Goal: Task Accomplishment & Management: Complete application form

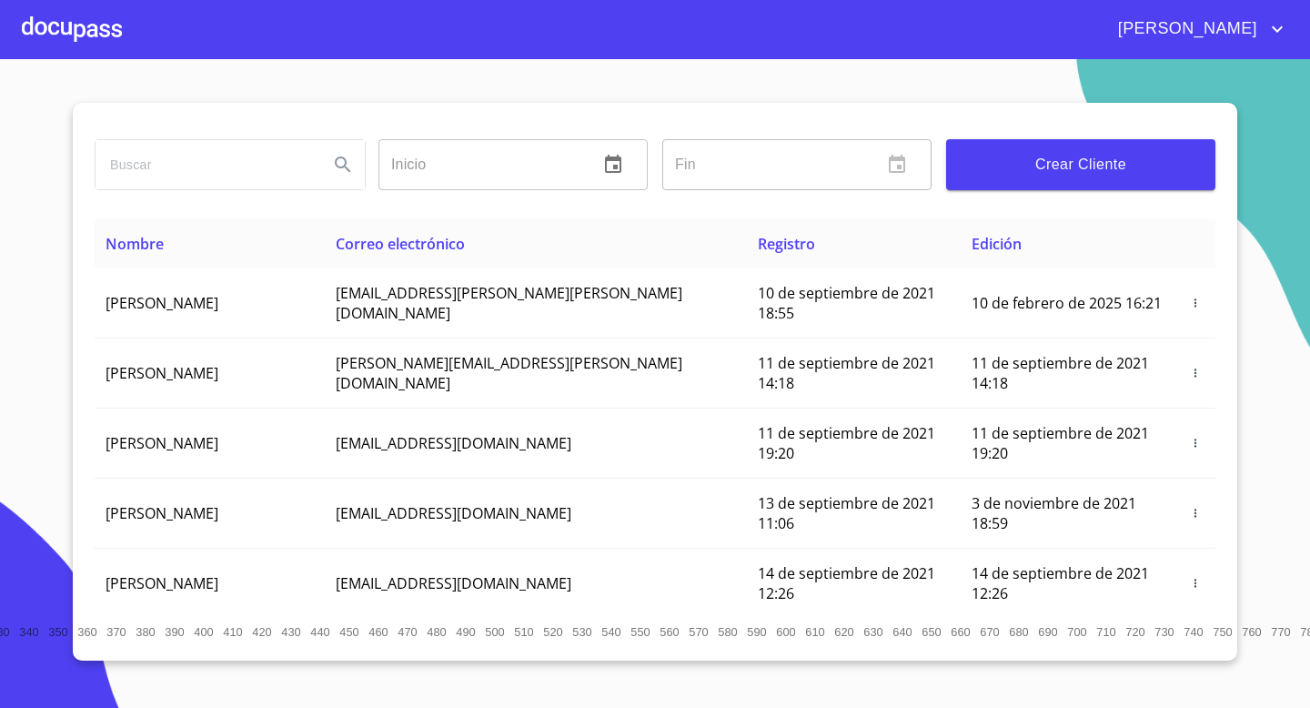
click at [84, 23] on div at bounding box center [72, 29] width 100 height 58
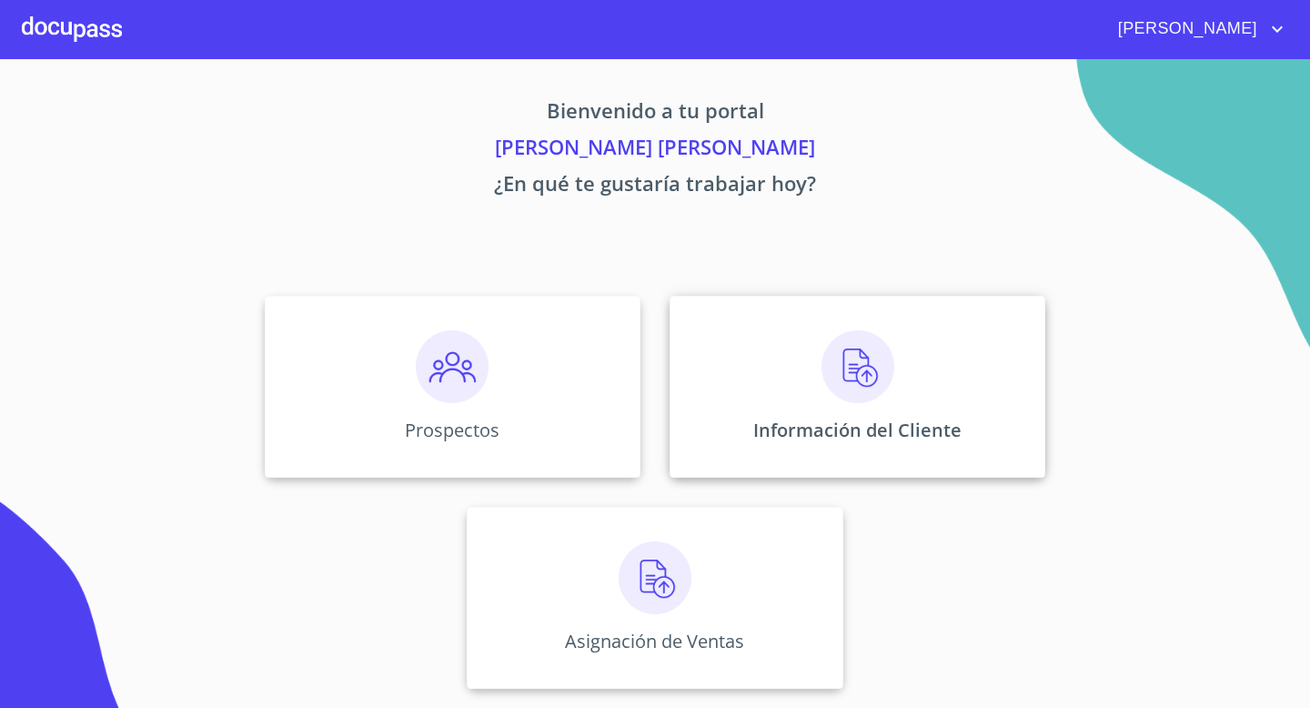
click at [914, 372] on div "Información del Cliente" at bounding box center [858, 387] width 376 height 182
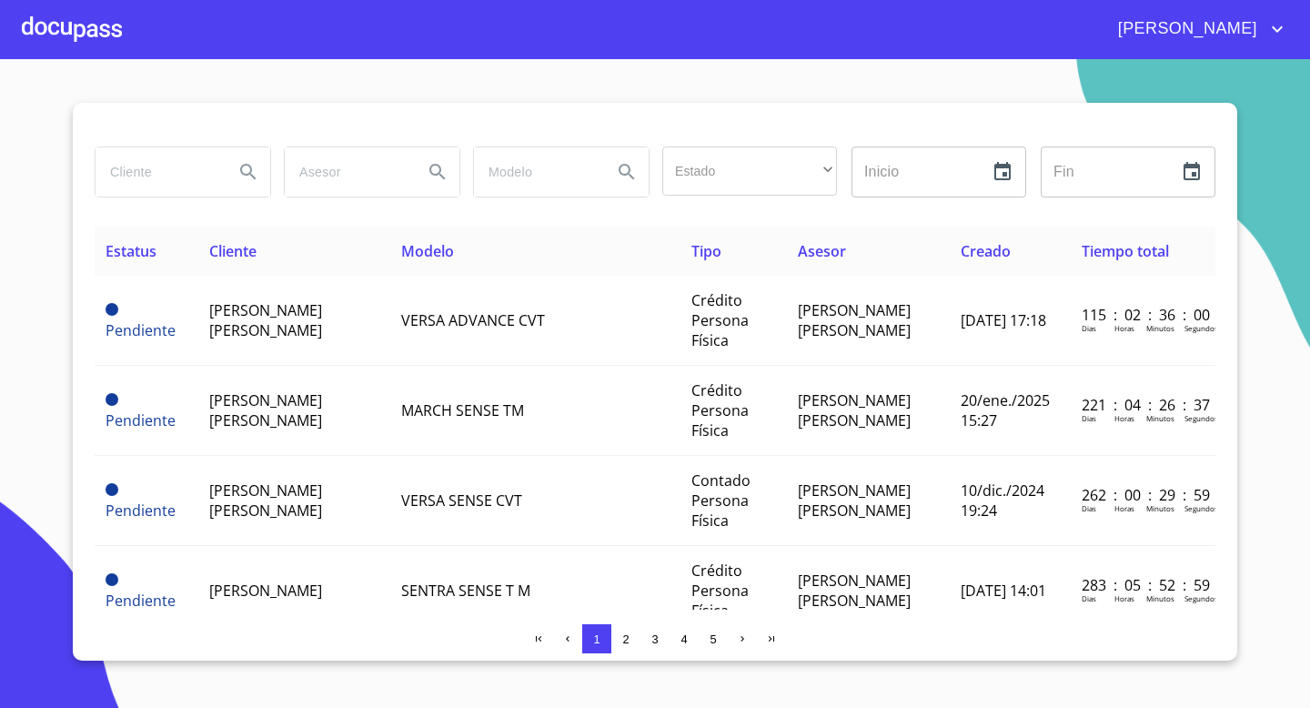
click at [201, 151] on input "search" at bounding box center [158, 171] width 124 height 49
type input "agriga"
click at [252, 161] on icon "Search" at bounding box center [248, 172] width 22 height 22
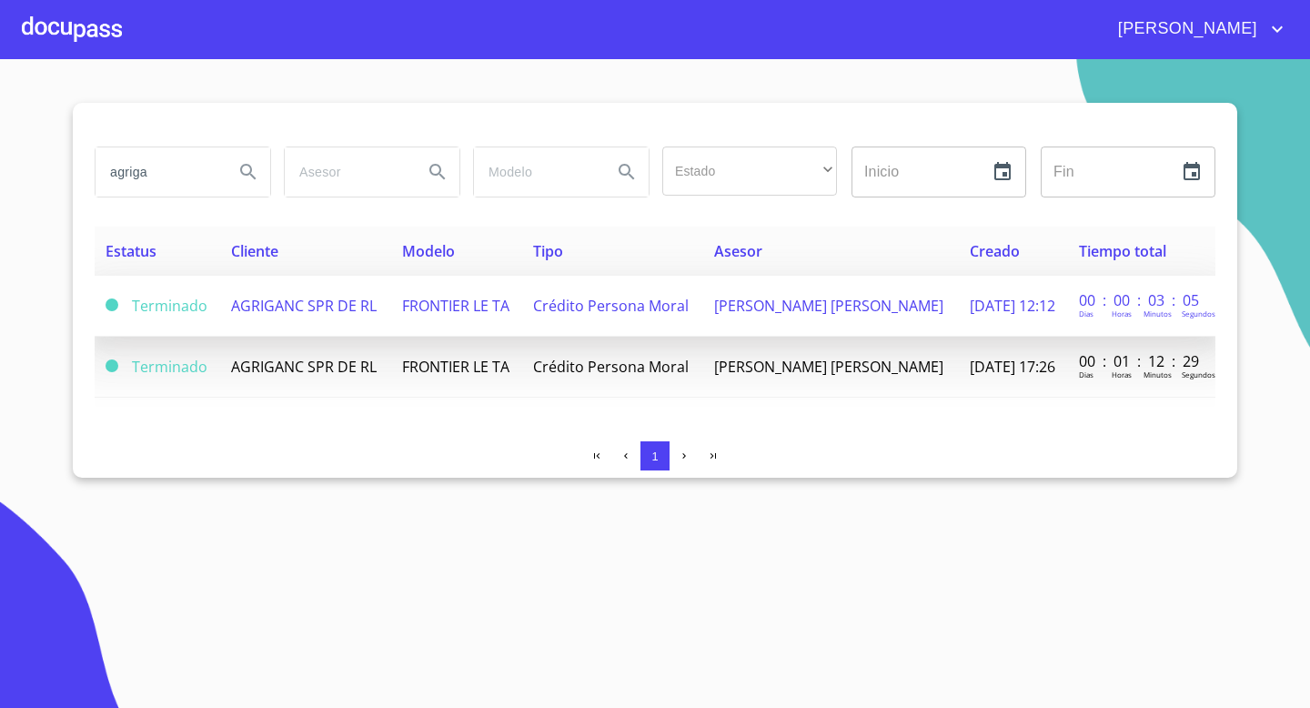
click at [553, 288] on td "Crédito Persona Moral" at bounding box center [612, 306] width 181 height 61
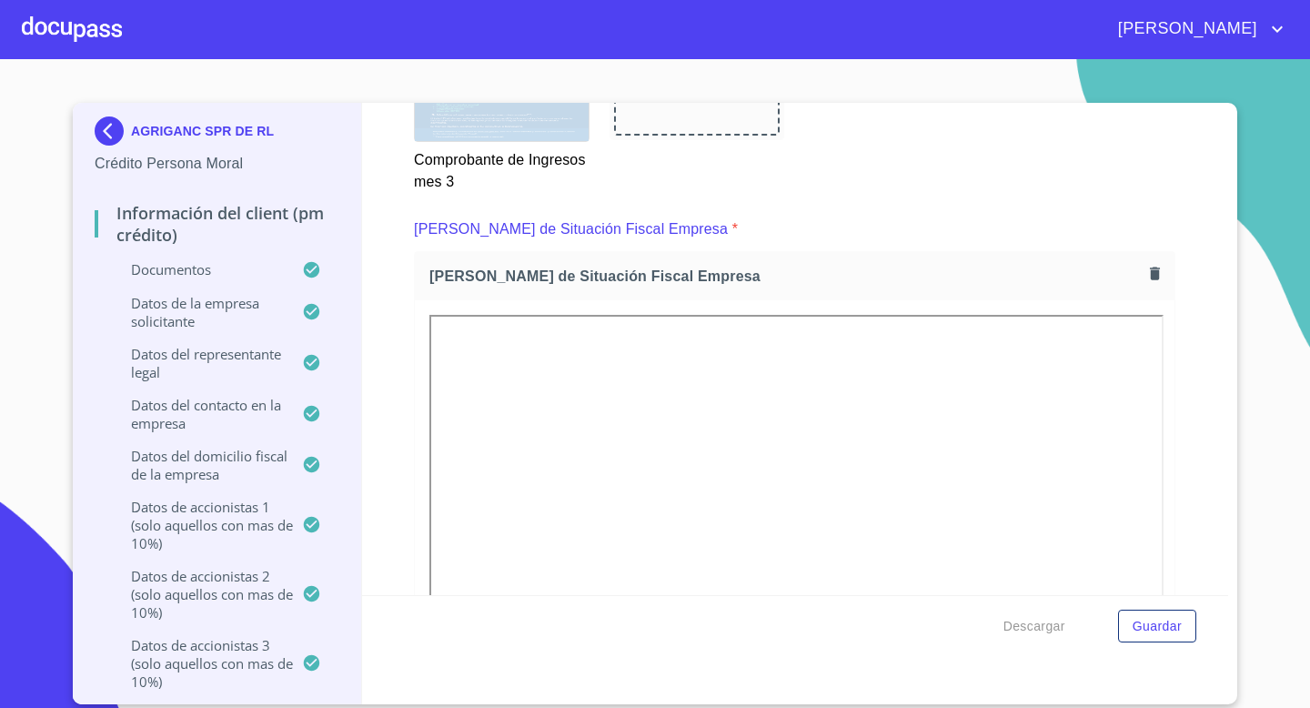
scroll to position [4169, 0]
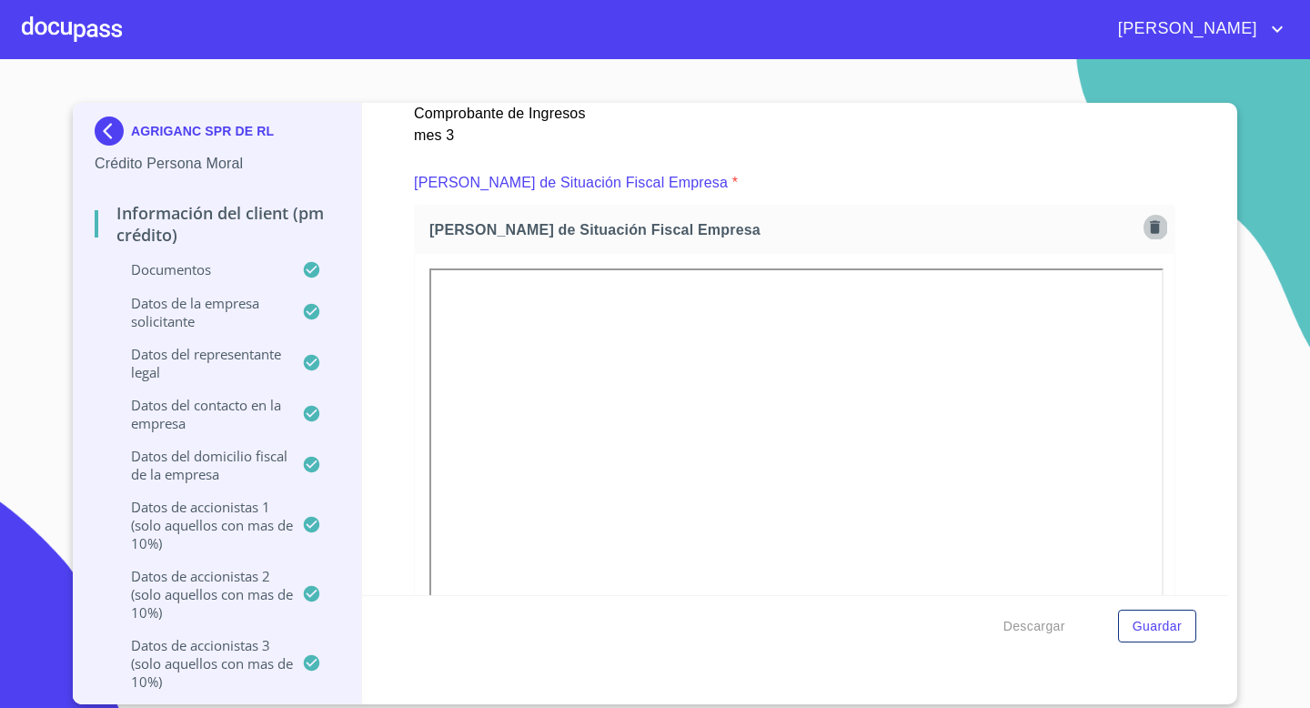
click at [1158, 224] on icon "button" at bounding box center [1155, 226] width 10 height 13
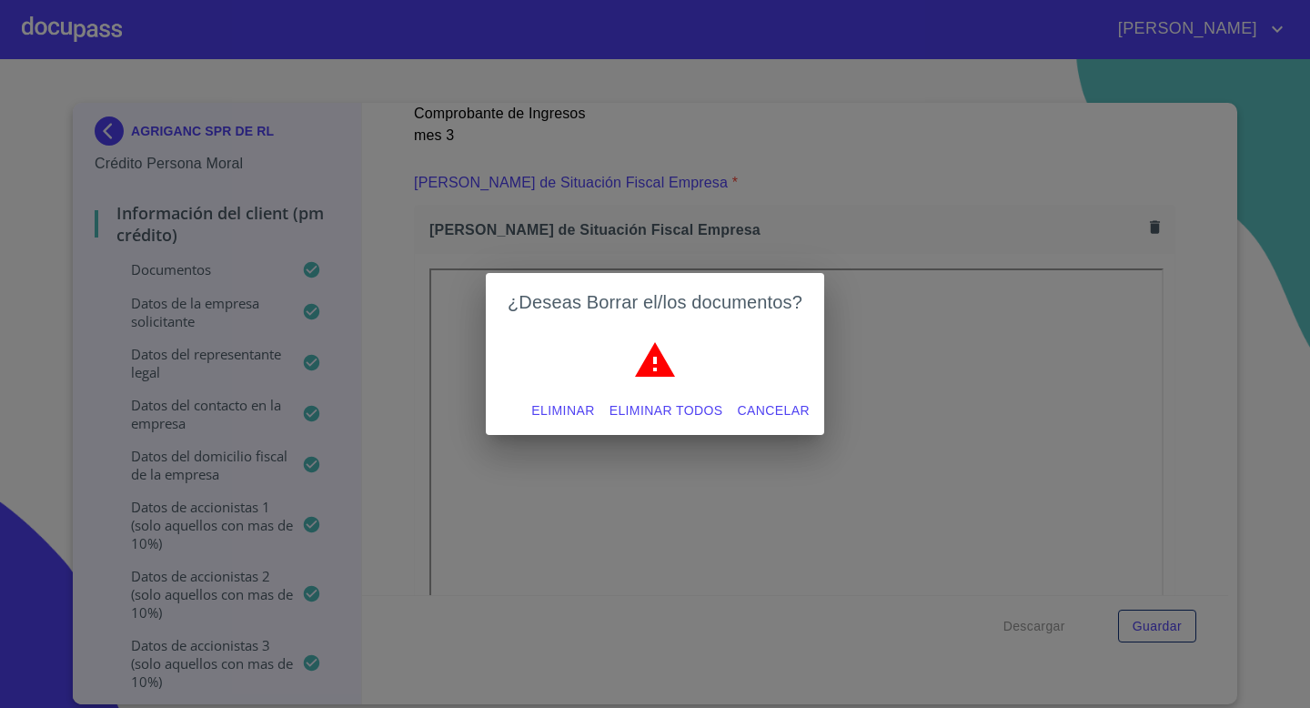
click at [546, 416] on span "Eliminar" at bounding box center [562, 410] width 63 height 23
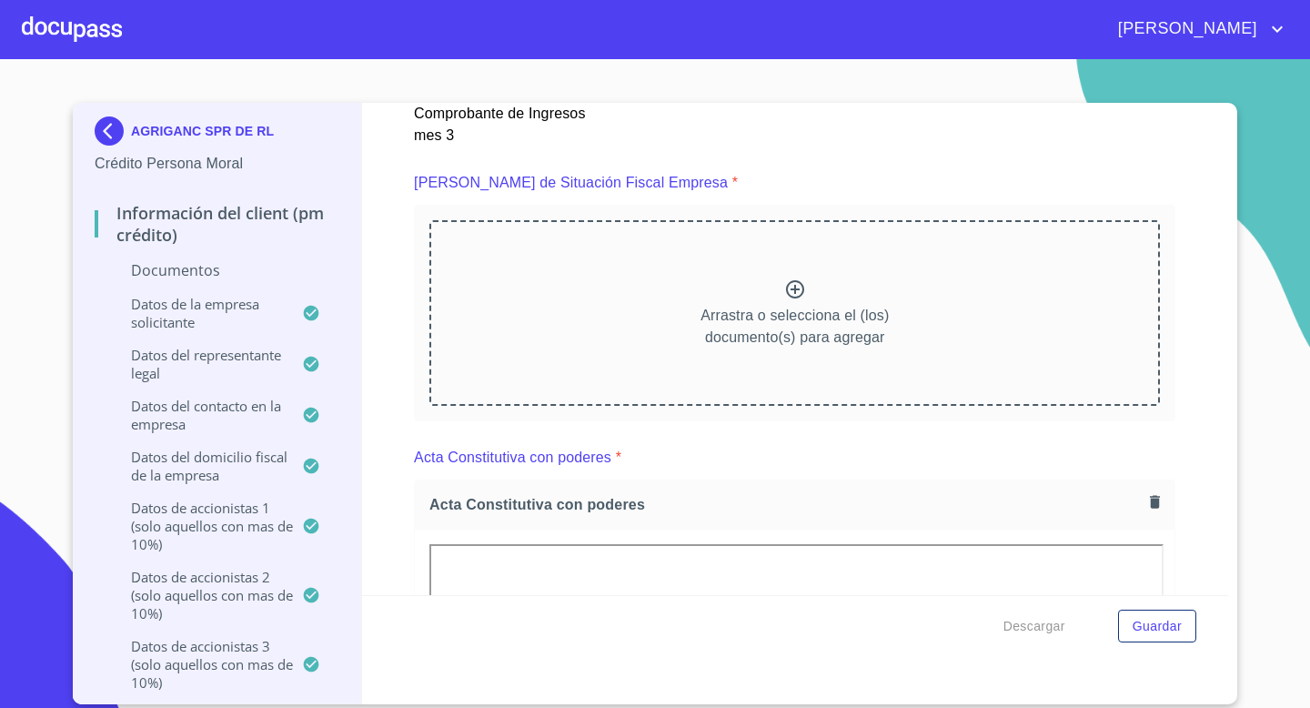
click at [793, 287] on icon at bounding box center [795, 289] width 18 height 18
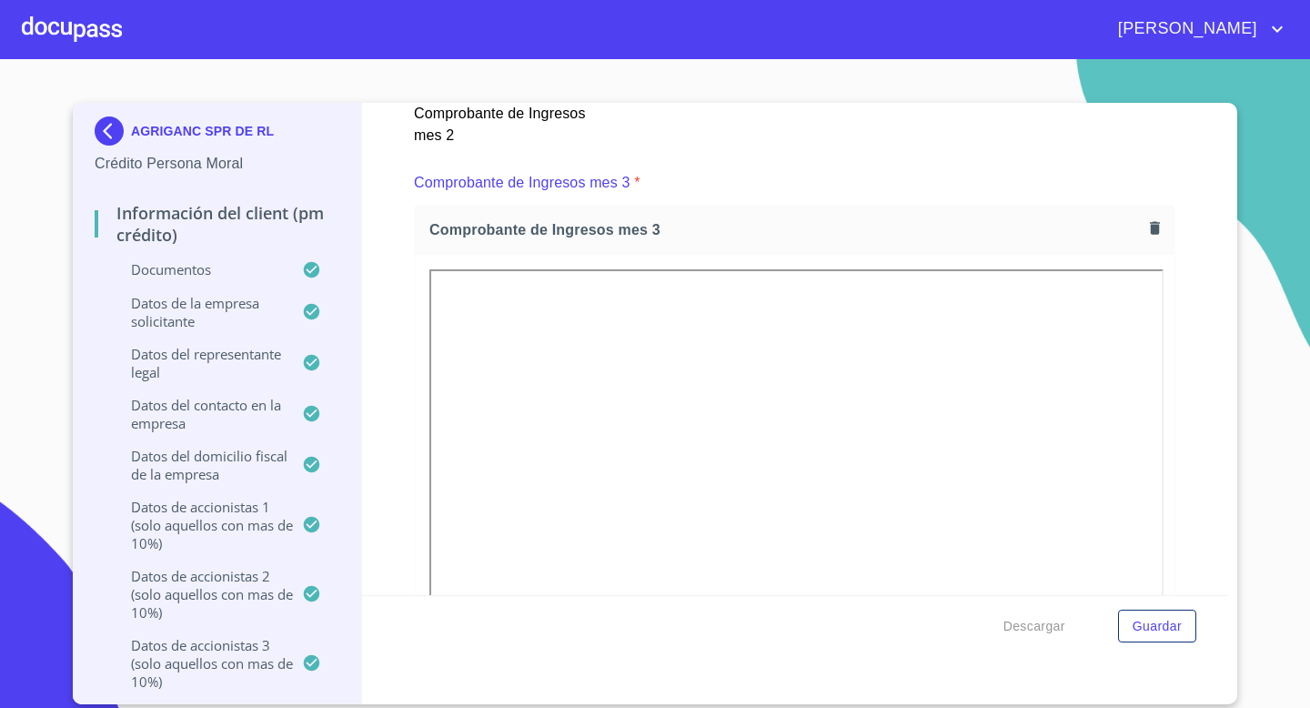
scroll to position [3378, 0]
click at [1158, 225] on icon "button" at bounding box center [1155, 229] width 10 height 13
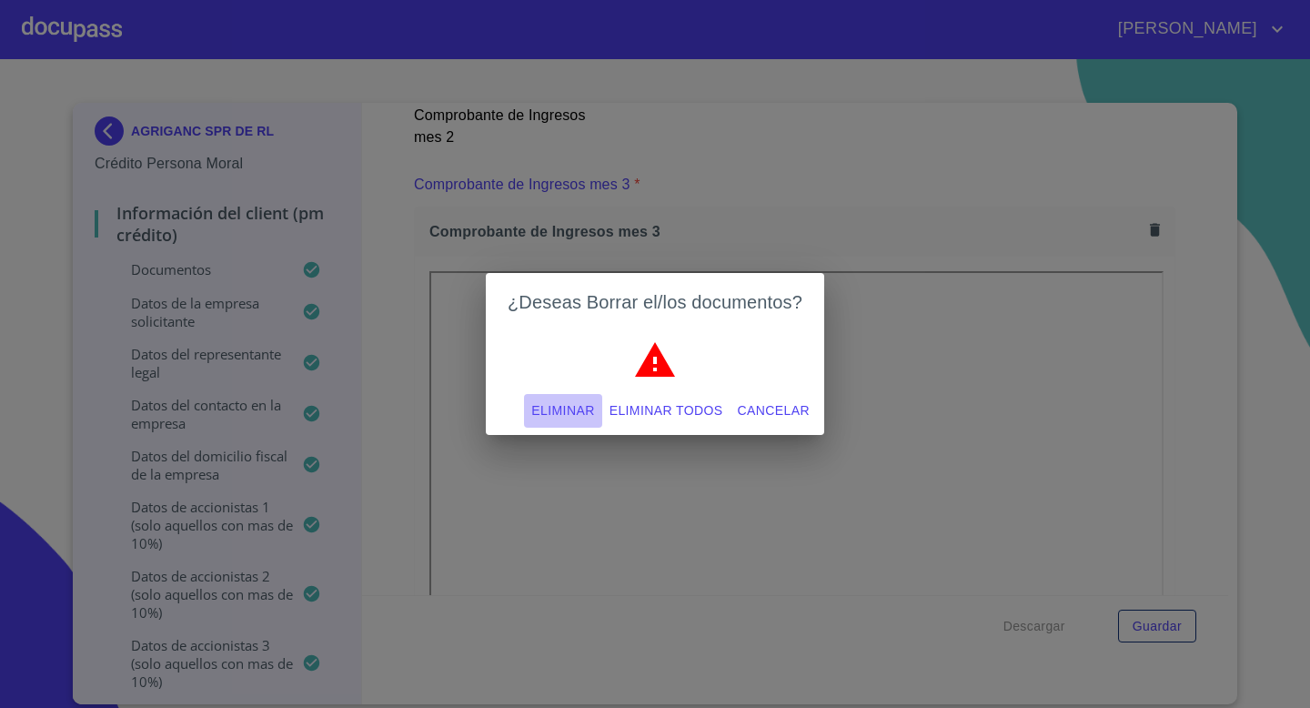
click at [580, 407] on span "Eliminar" at bounding box center [562, 410] width 63 height 23
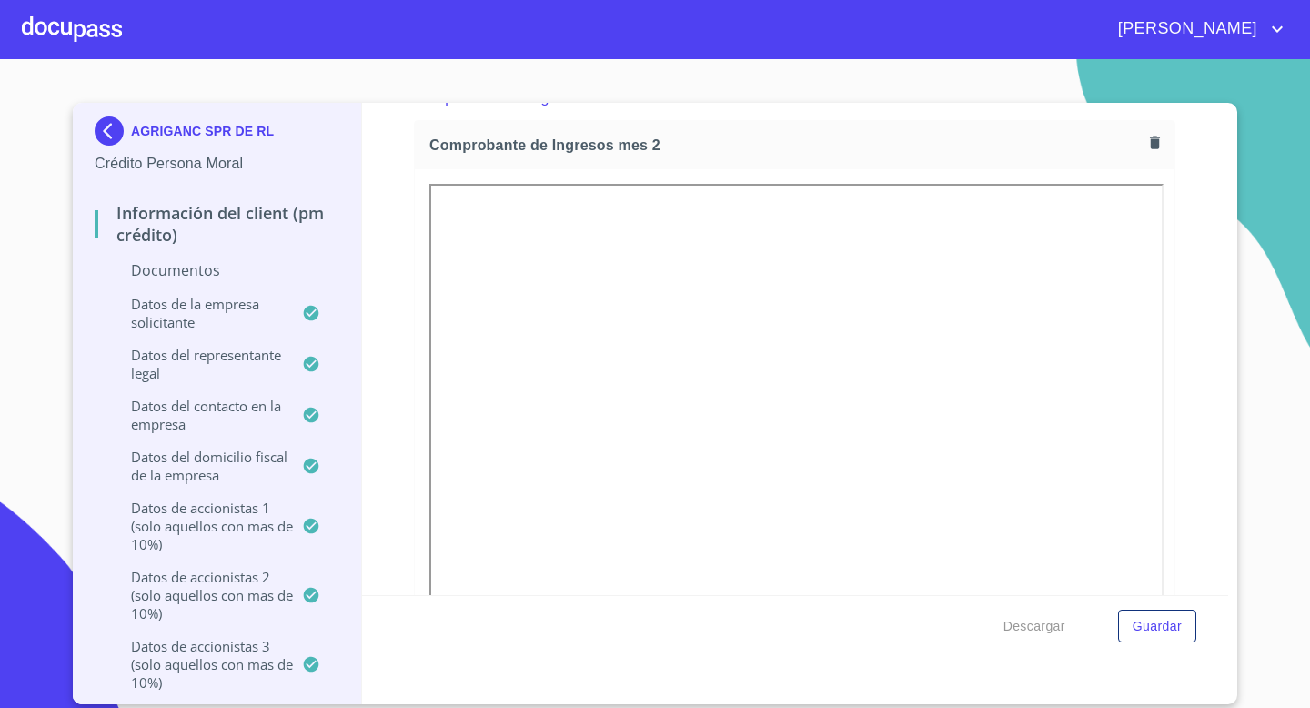
scroll to position [2676, 0]
click at [1149, 143] on icon "button" at bounding box center [1155, 141] width 17 height 17
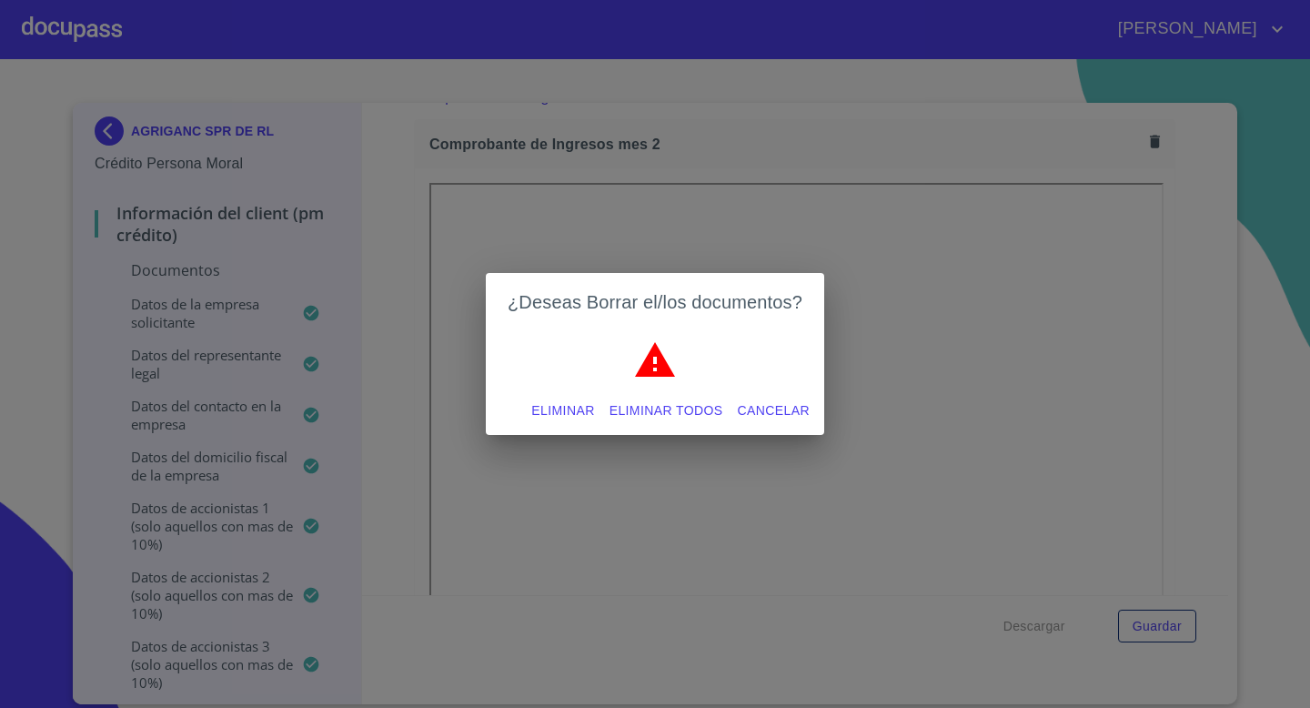
click at [557, 404] on span "Eliminar" at bounding box center [562, 410] width 63 height 23
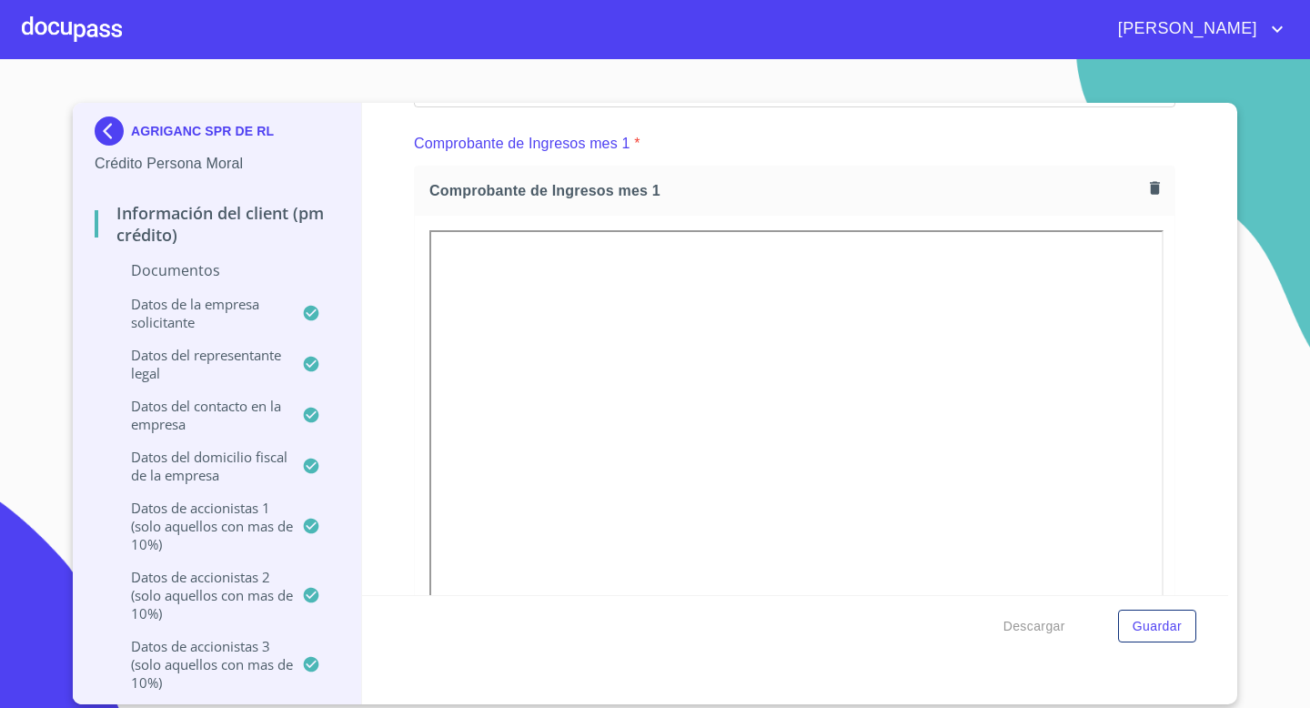
scroll to position [1819, 0]
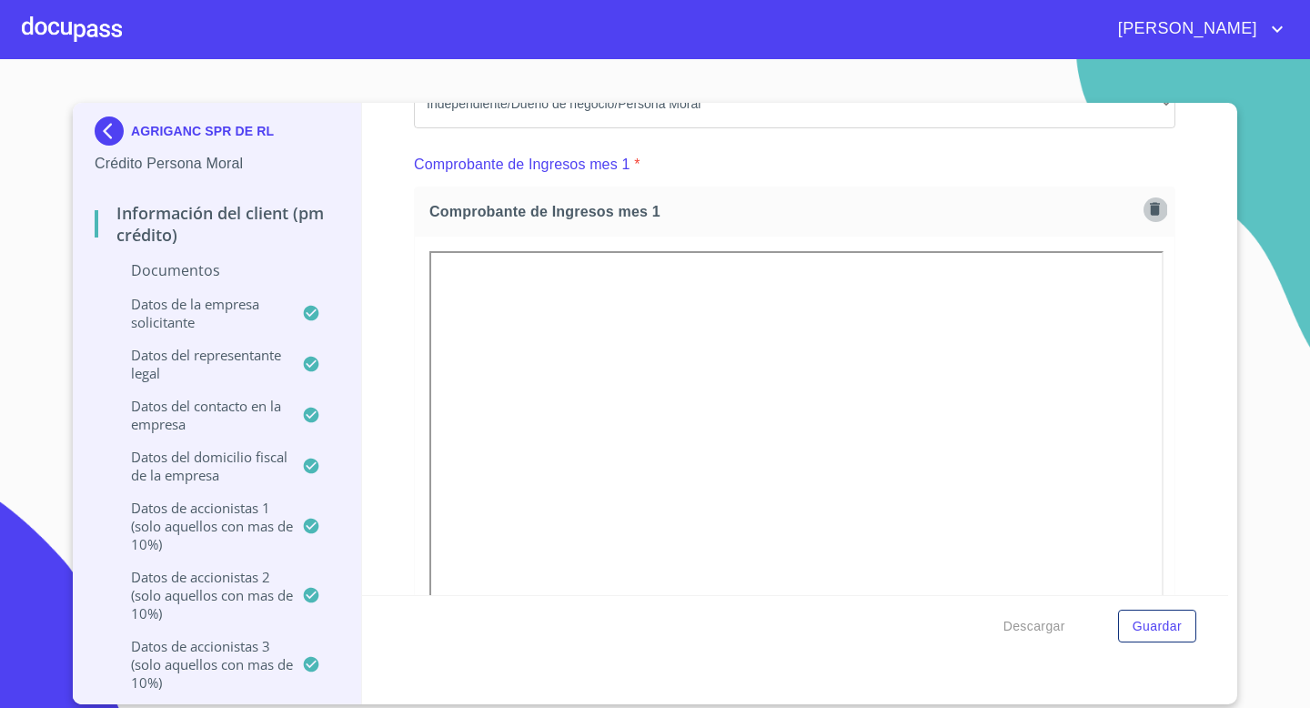
click at [1162, 201] on icon "button" at bounding box center [1155, 208] width 17 height 17
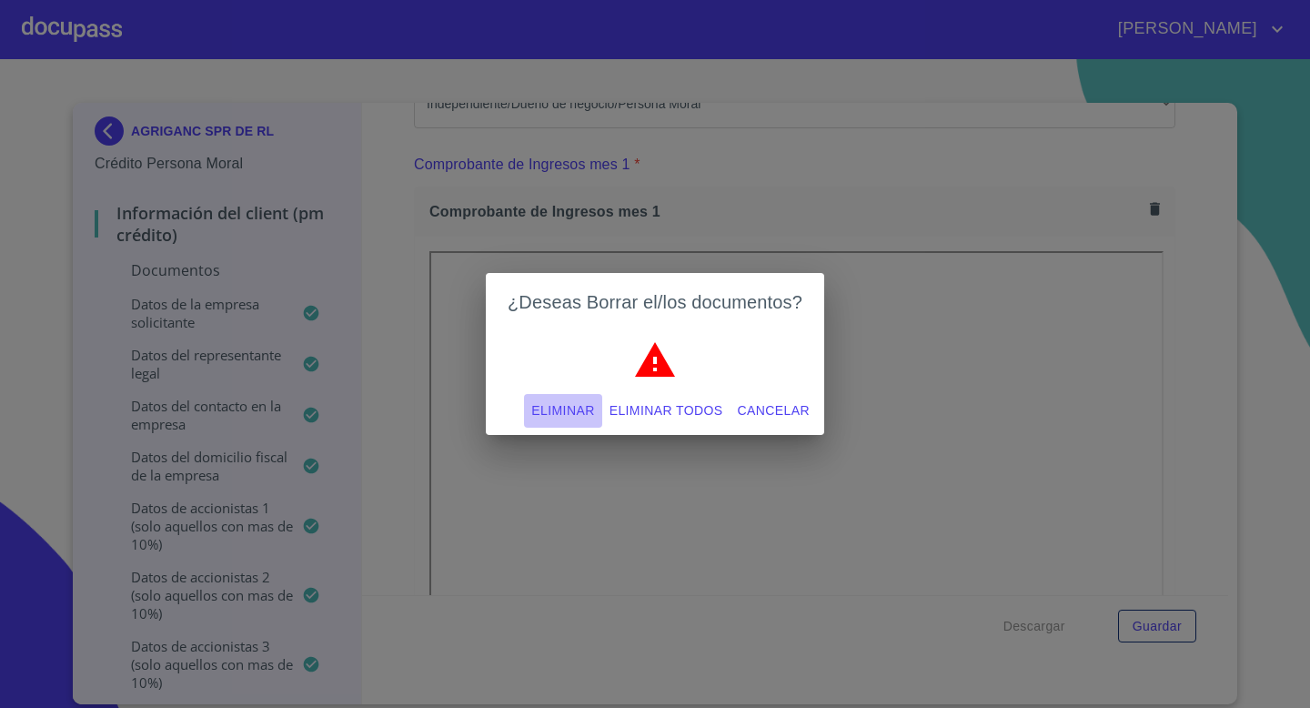
click at [569, 409] on span "Eliminar" at bounding box center [562, 410] width 63 height 23
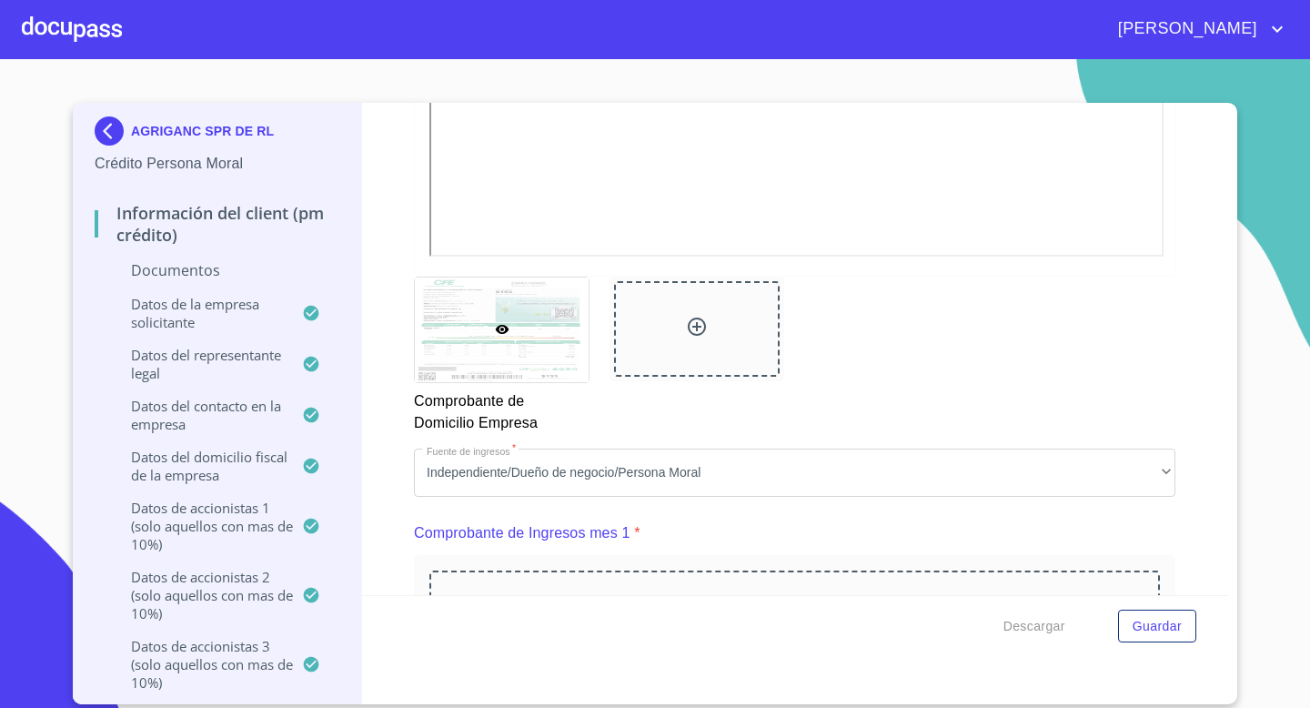
scroll to position [1708, 0]
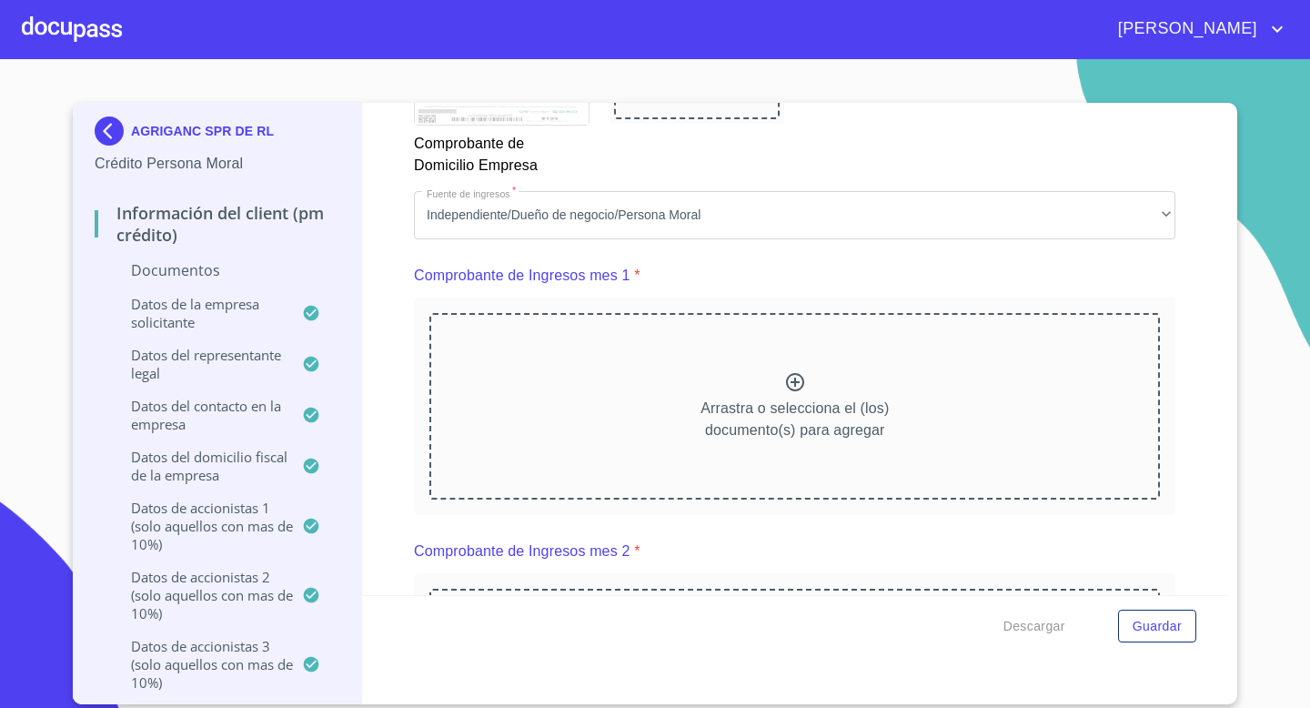
click at [793, 383] on icon at bounding box center [795, 382] width 22 height 22
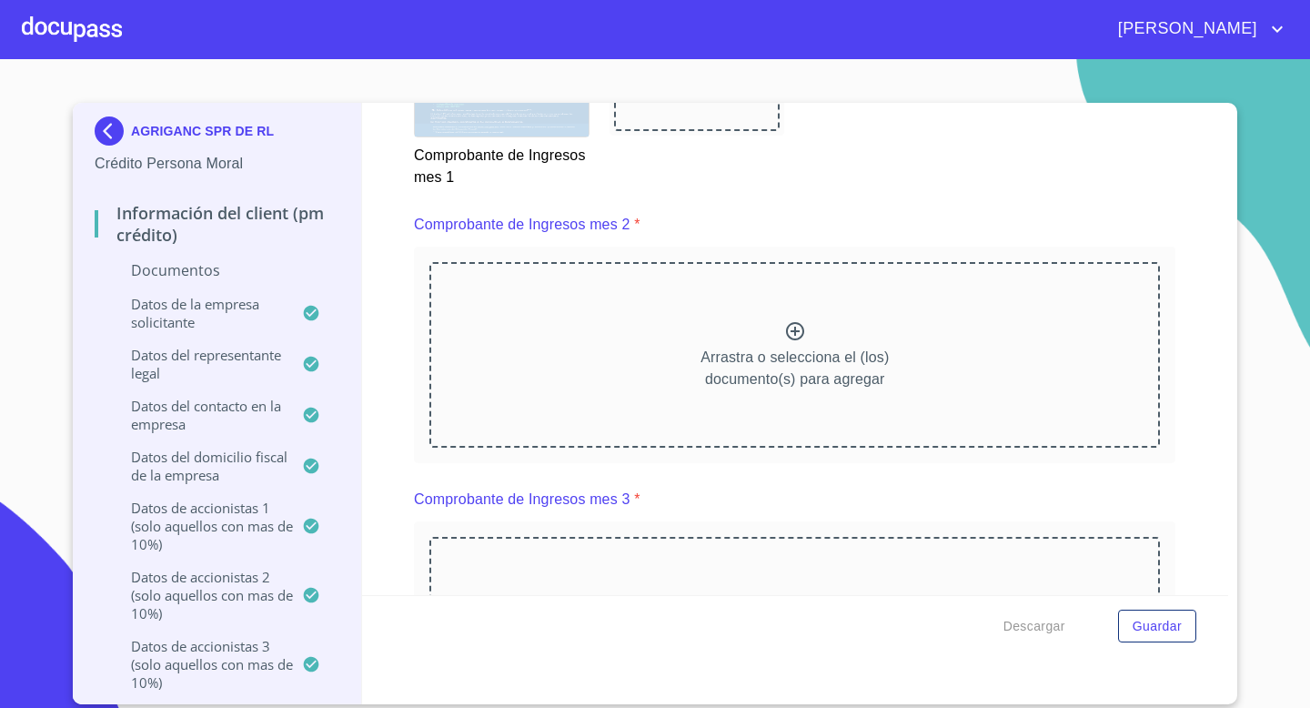
scroll to position [2554, 0]
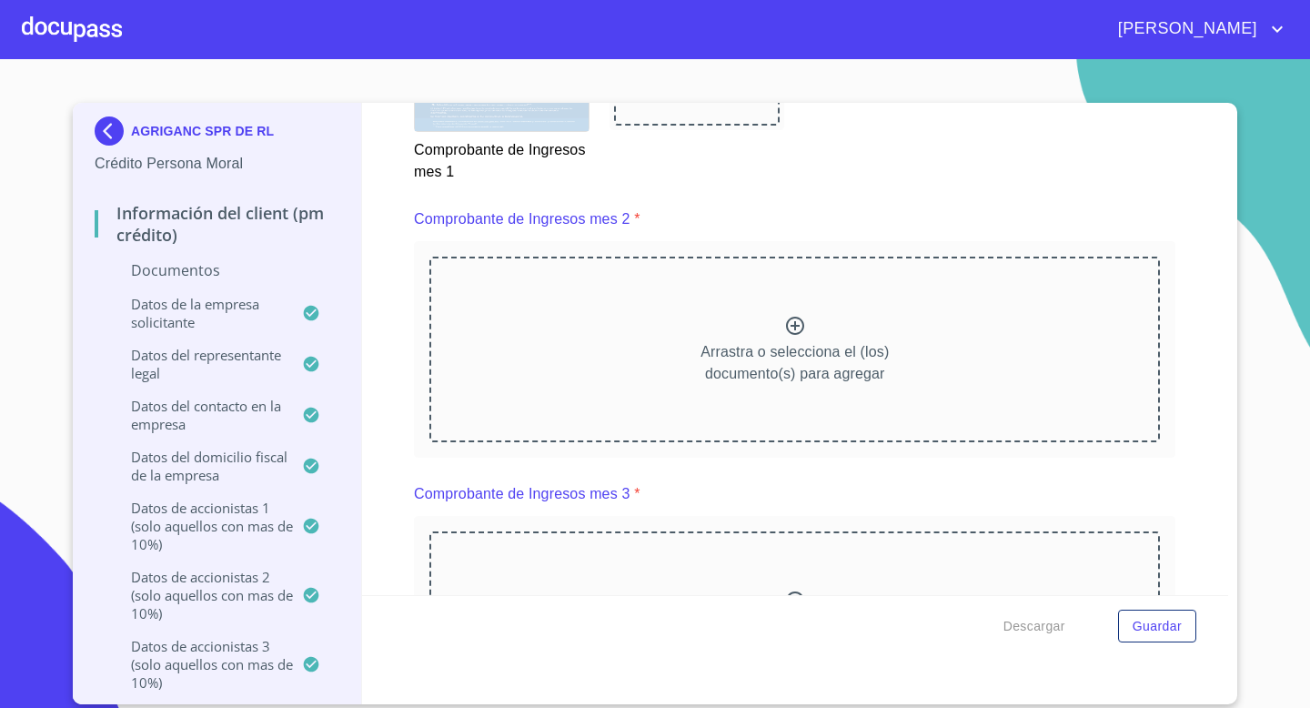
click at [800, 333] on icon at bounding box center [795, 326] width 22 height 22
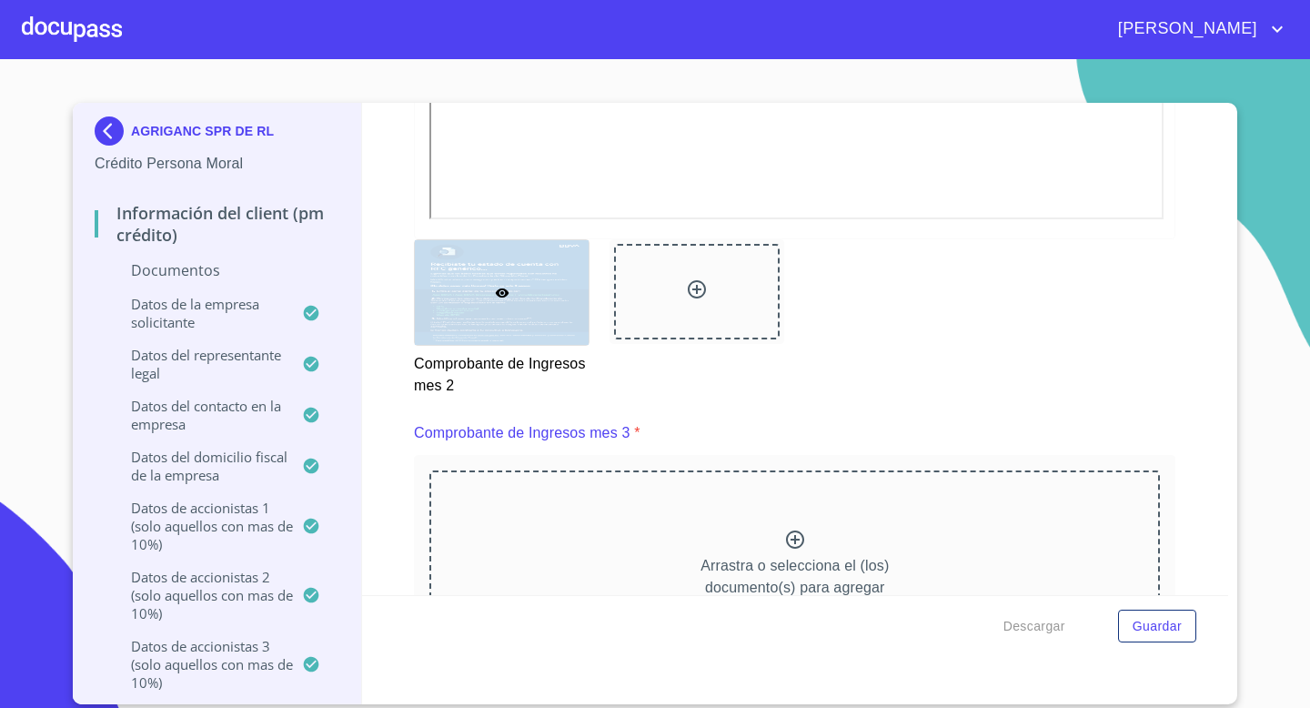
scroll to position [3224, 0]
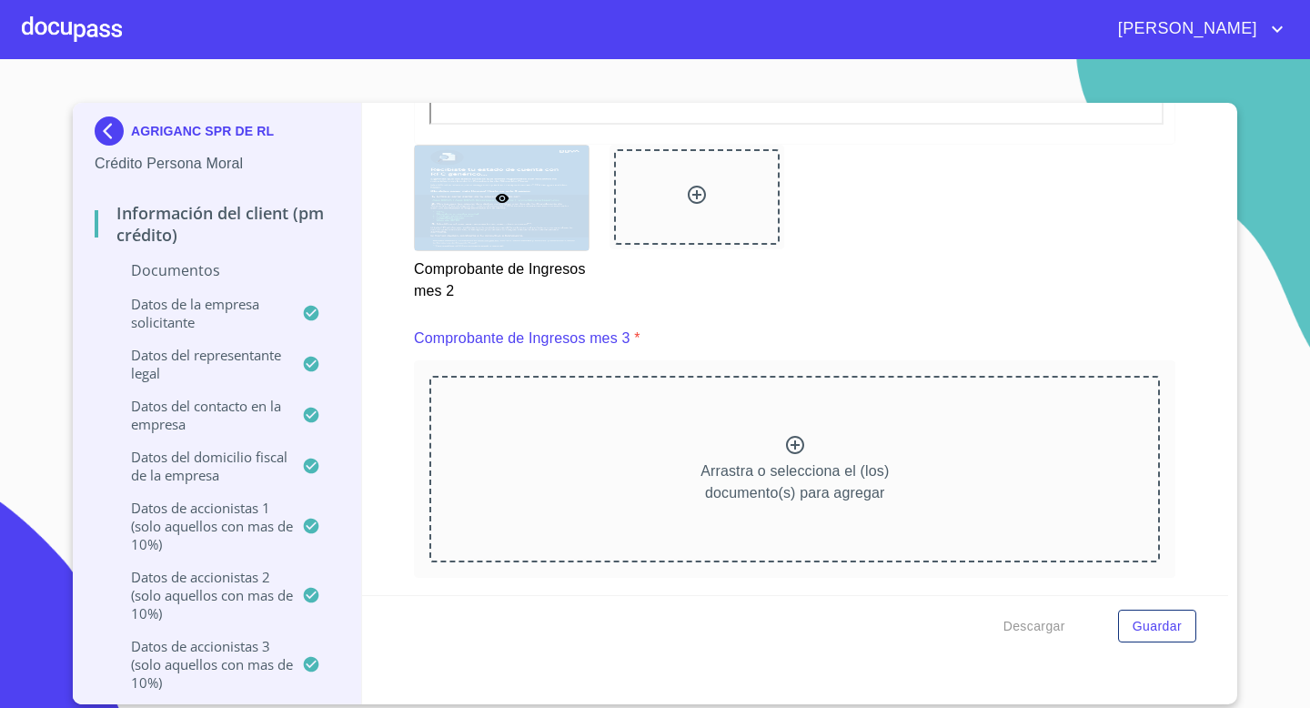
click at [797, 443] on icon at bounding box center [795, 445] width 18 height 18
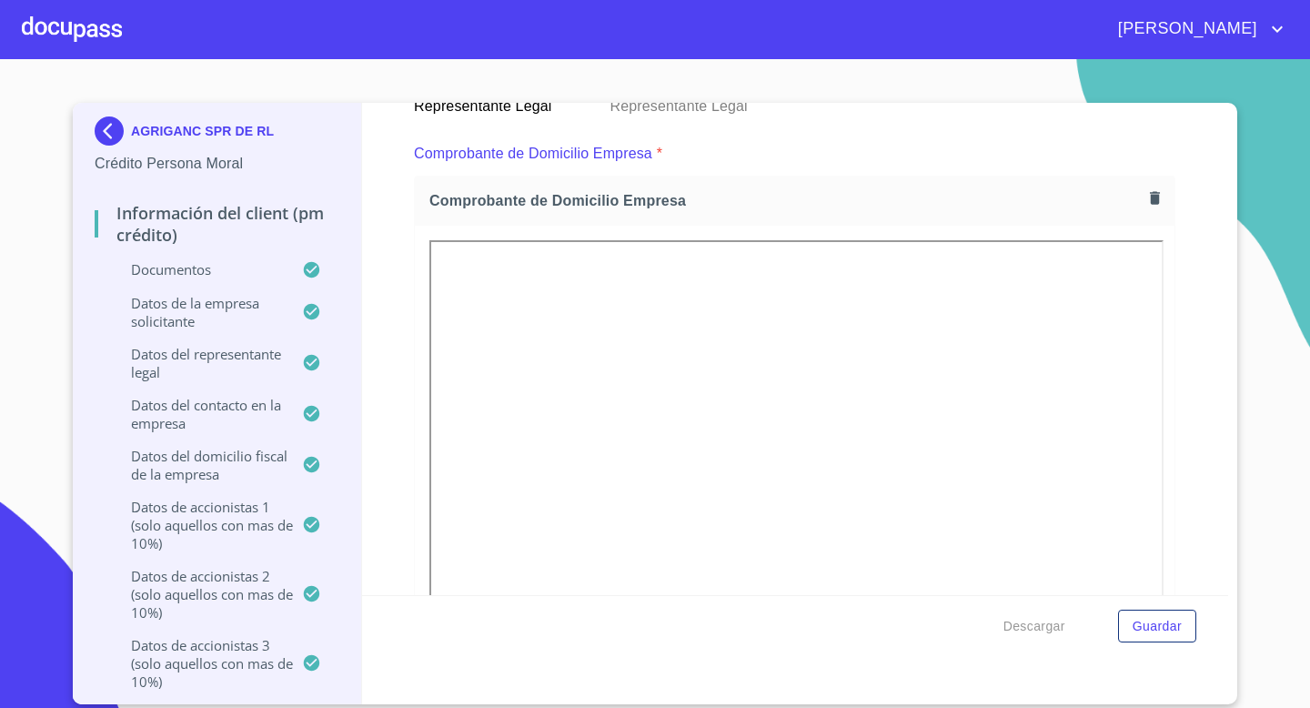
scroll to position [978, 0]
click at [1158, 196] on icon "button" at bounding box center [1155, 197] width 10 height 13
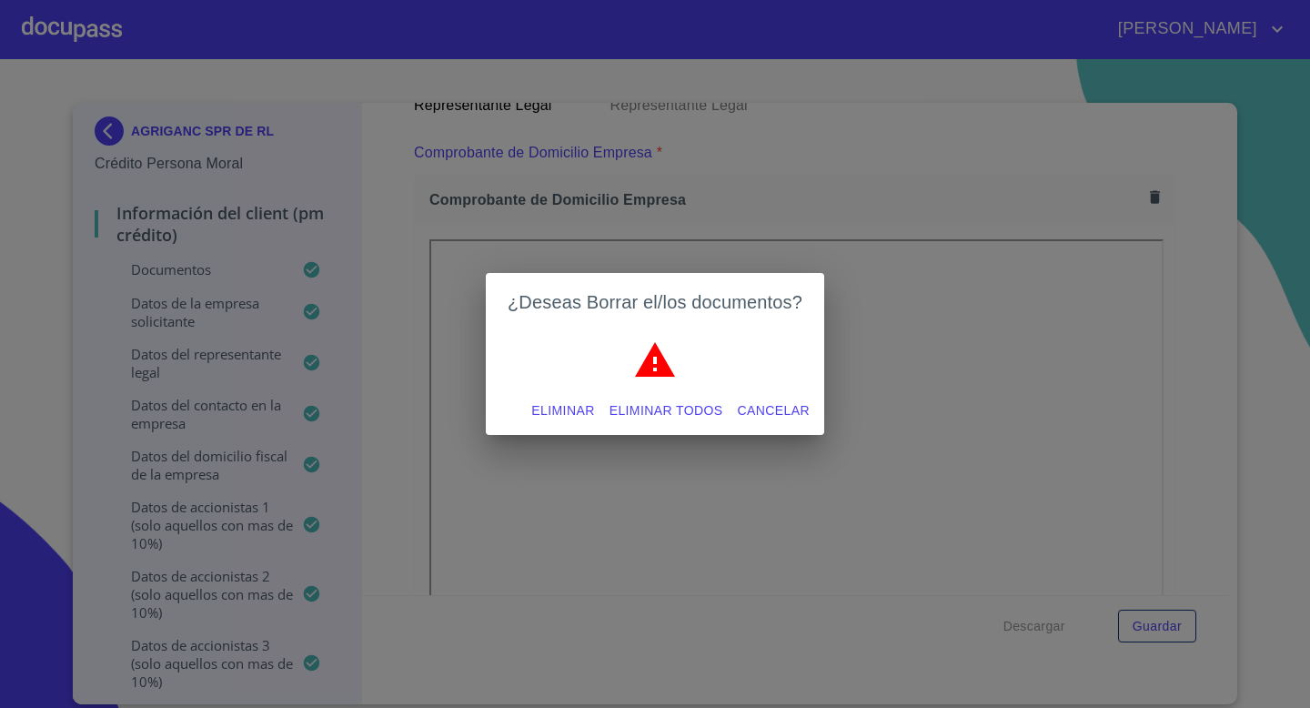
click at [591, 409] on span "Eliminar" at bounding box center [562, 410] width 63 height 23
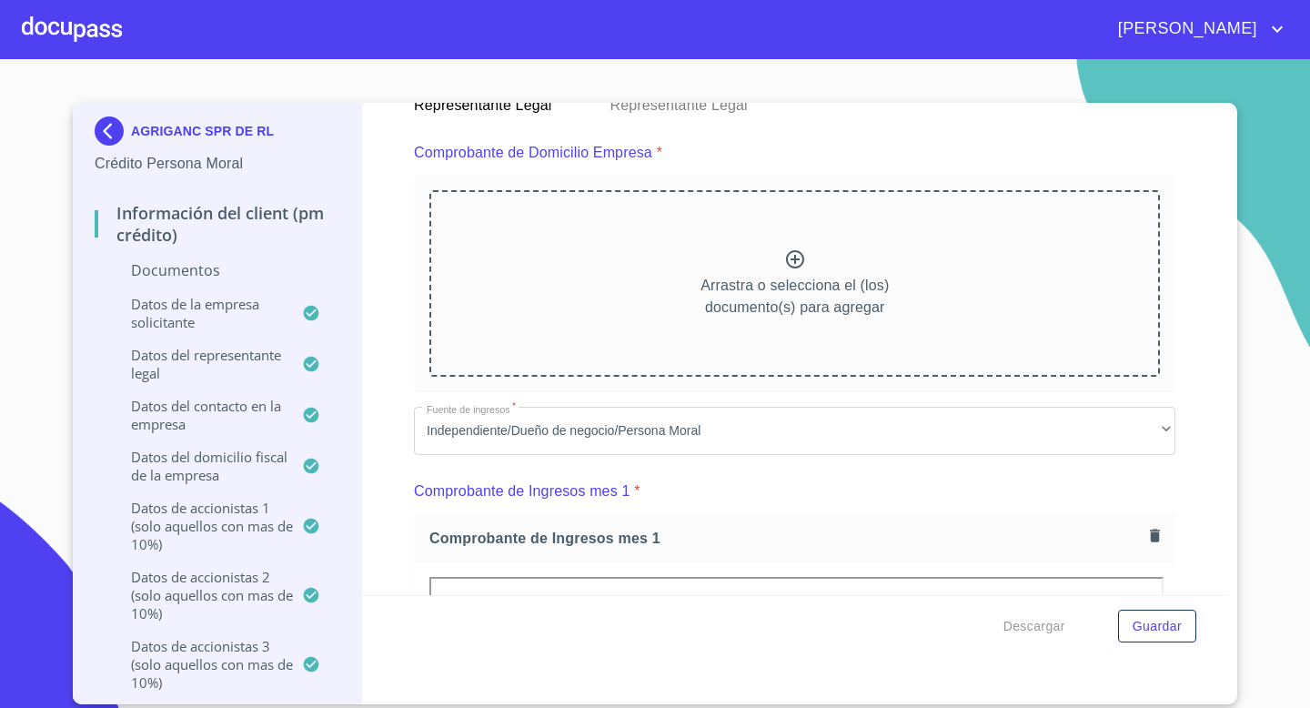
click at [791, 259] on icon at bounding box center [795, 259] width 22 height 22
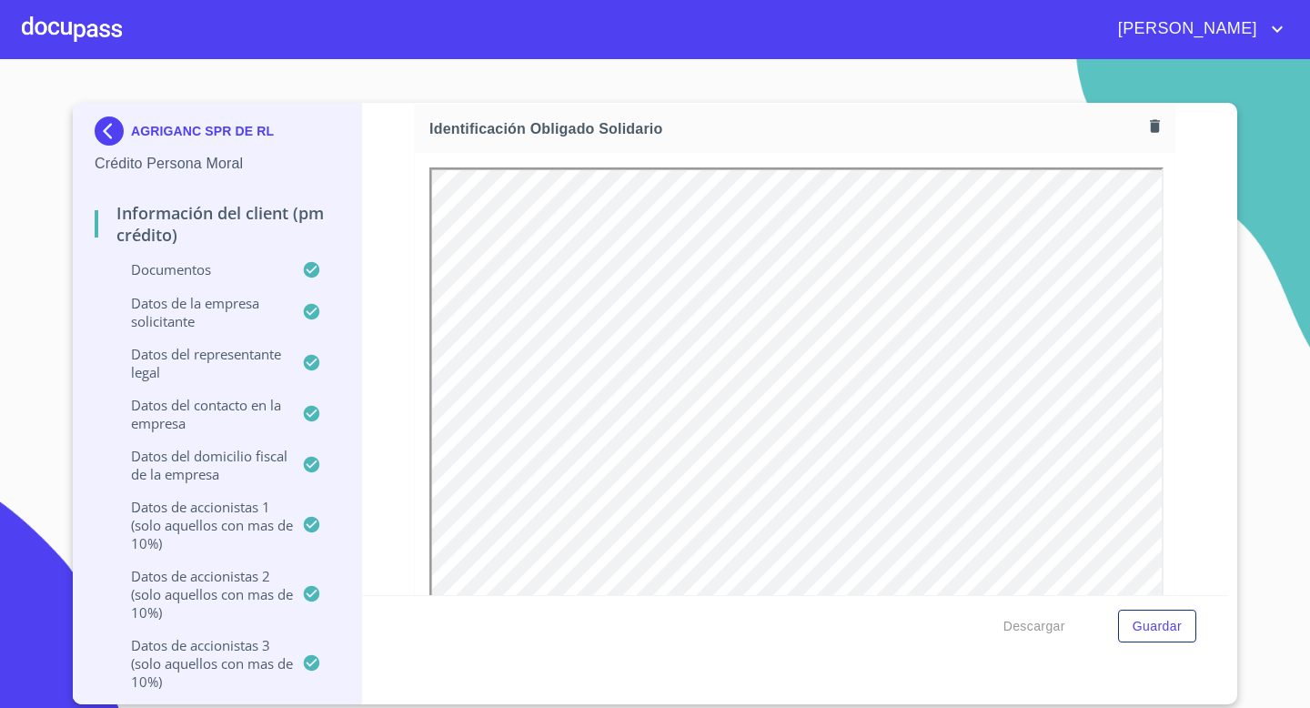
scroll to position [6704, 0]
click at [1142, 631] on span "Guardar" at bounding box center [1157, 626] width 49 height 23
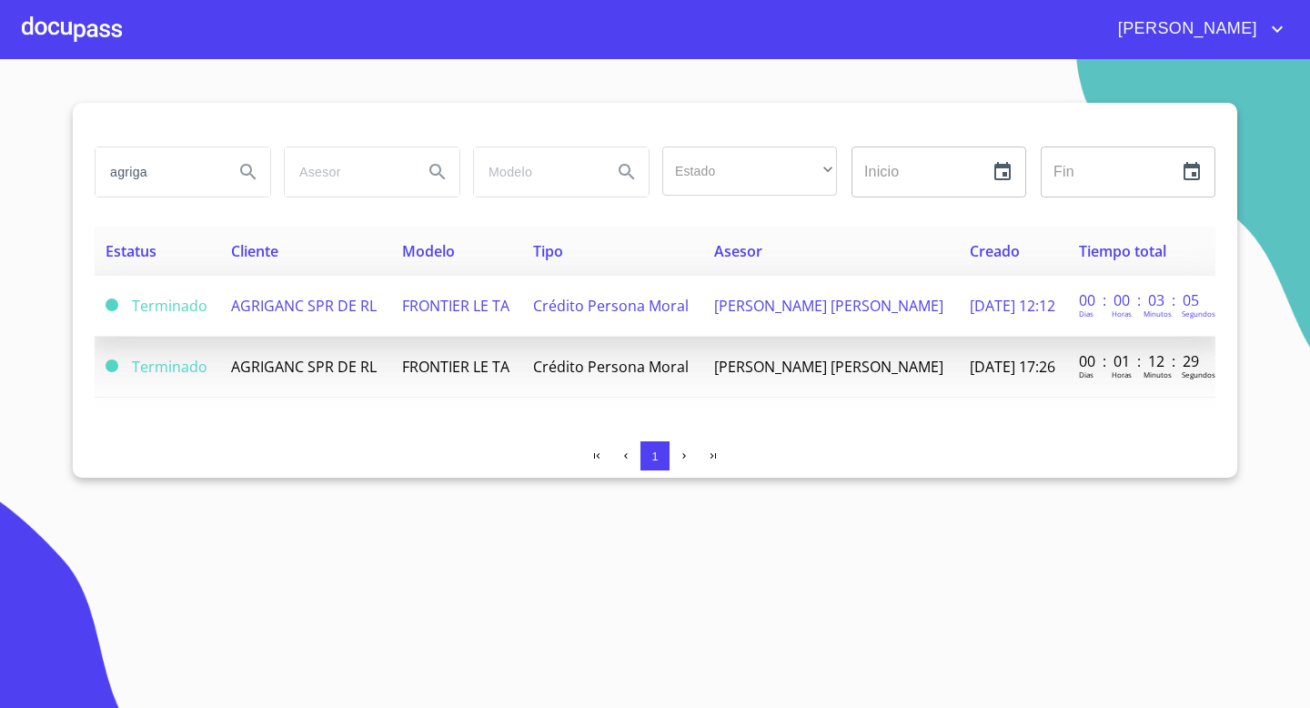
click at [852, 320] on td "[PERSON_NAME] [PERSON_NAME]" at bounding box center [831, 306] width 256 height 61
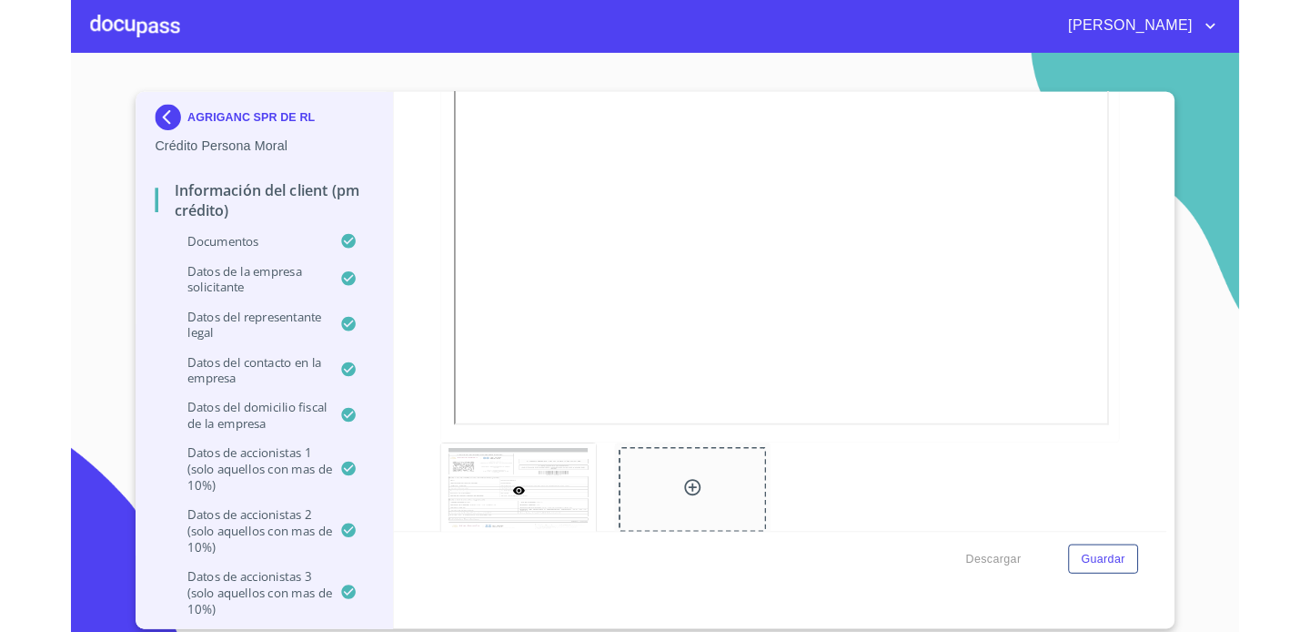
scroll to position [4364, 0]
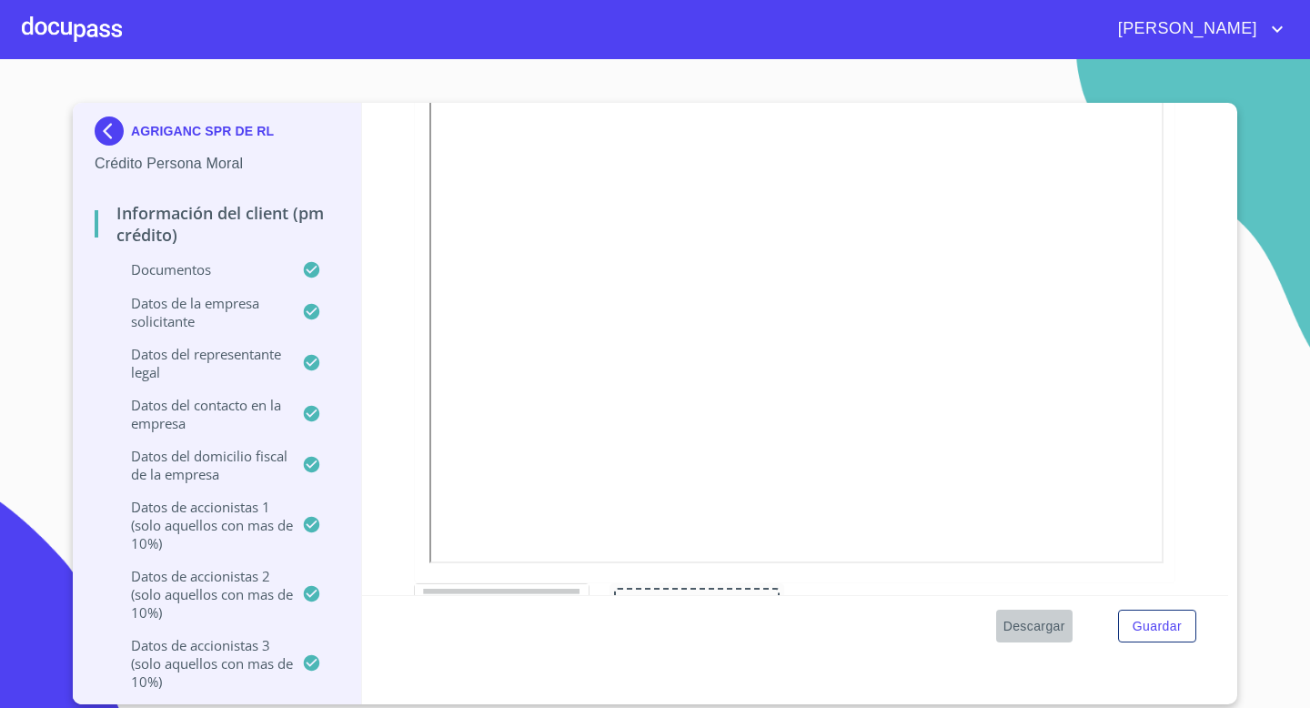
click at [1049, 623] on span "Descargar" at bounding box center [1035, 626] width 62 height 23
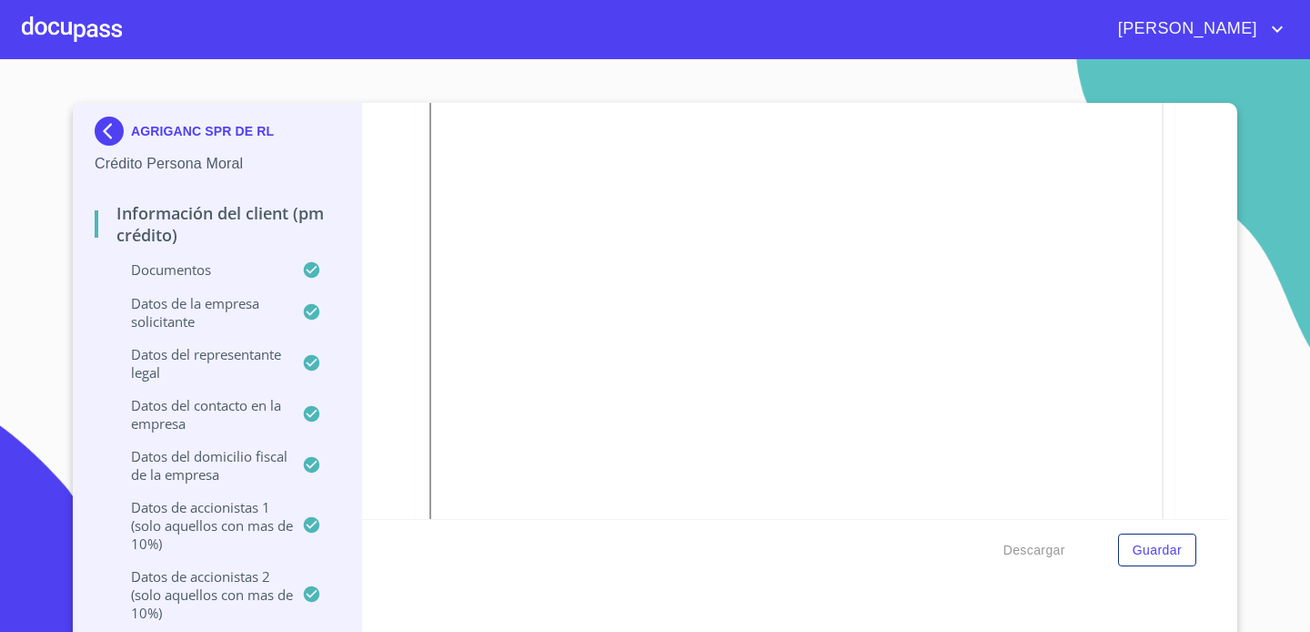
click at [1204, 260] on div "Información del Client (PM crédito) Documentos Documento de identificación repr…" at bounding box center [795, 311] width 867 height 416
